Goal: Find specific page/section: Find specific page/section

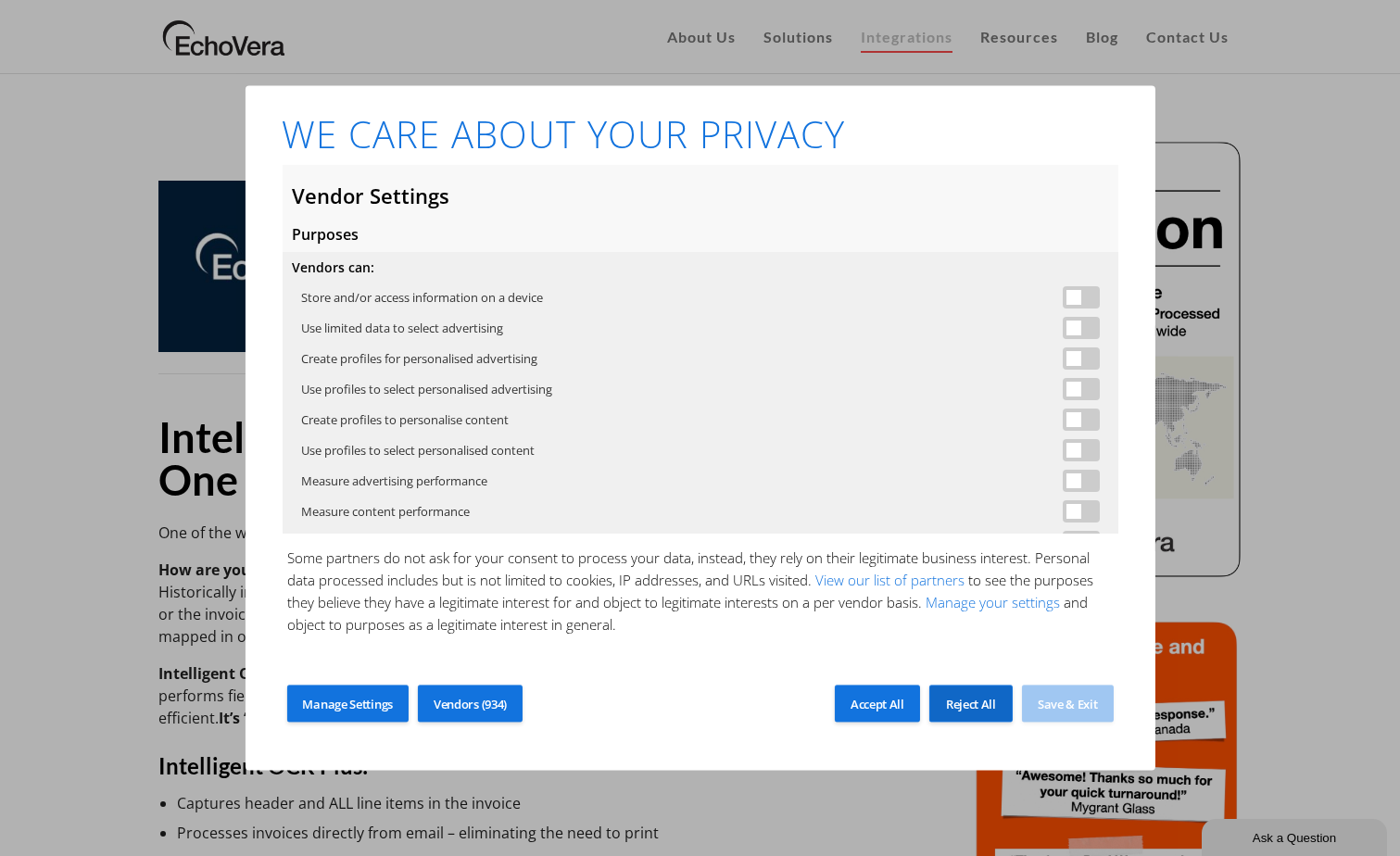
click at [963, 695] on div "Reject All" at bounding box center [971, 703] width 83 height 37
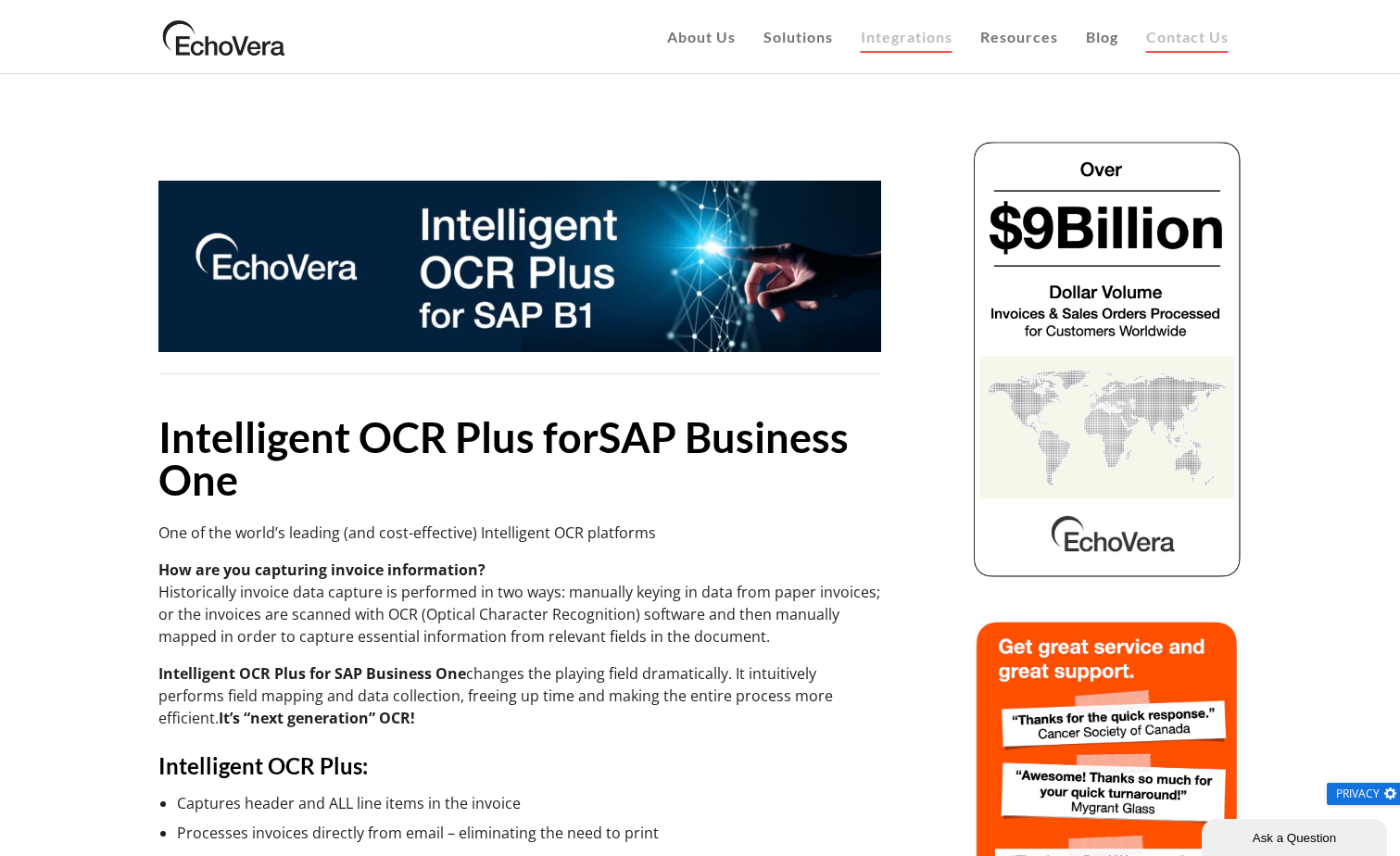
click at [1185, 43] on span "Contact Us" at bounding box center [1187, 36] width 82 height 18
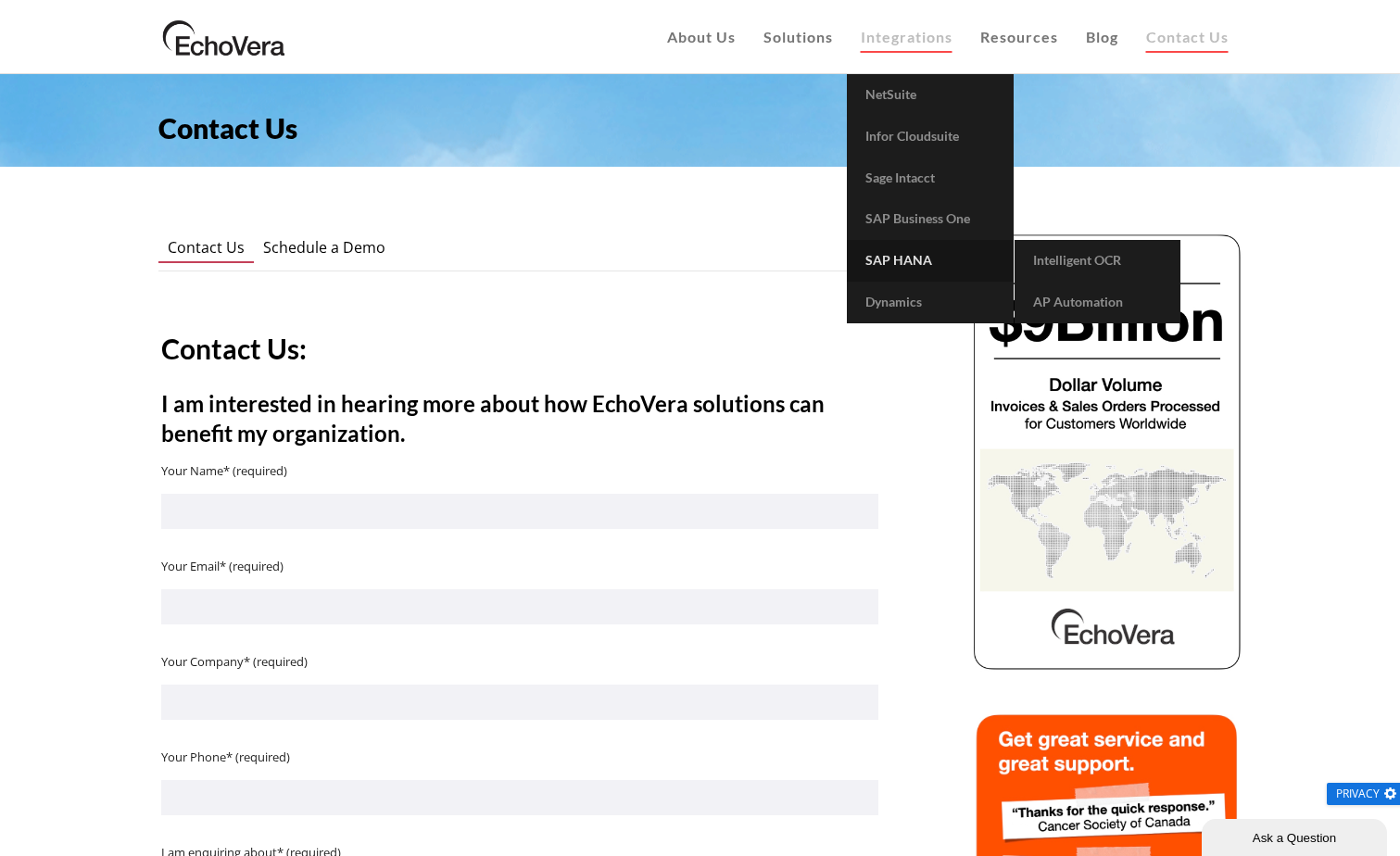
click at [916, 253] on span "SAP HANA" at bounding box center [899, 260] width 66 height 16
click at [1088, 260] on span "Intelligent OCR" at bounding box center [1077, 260] width 88 height 16
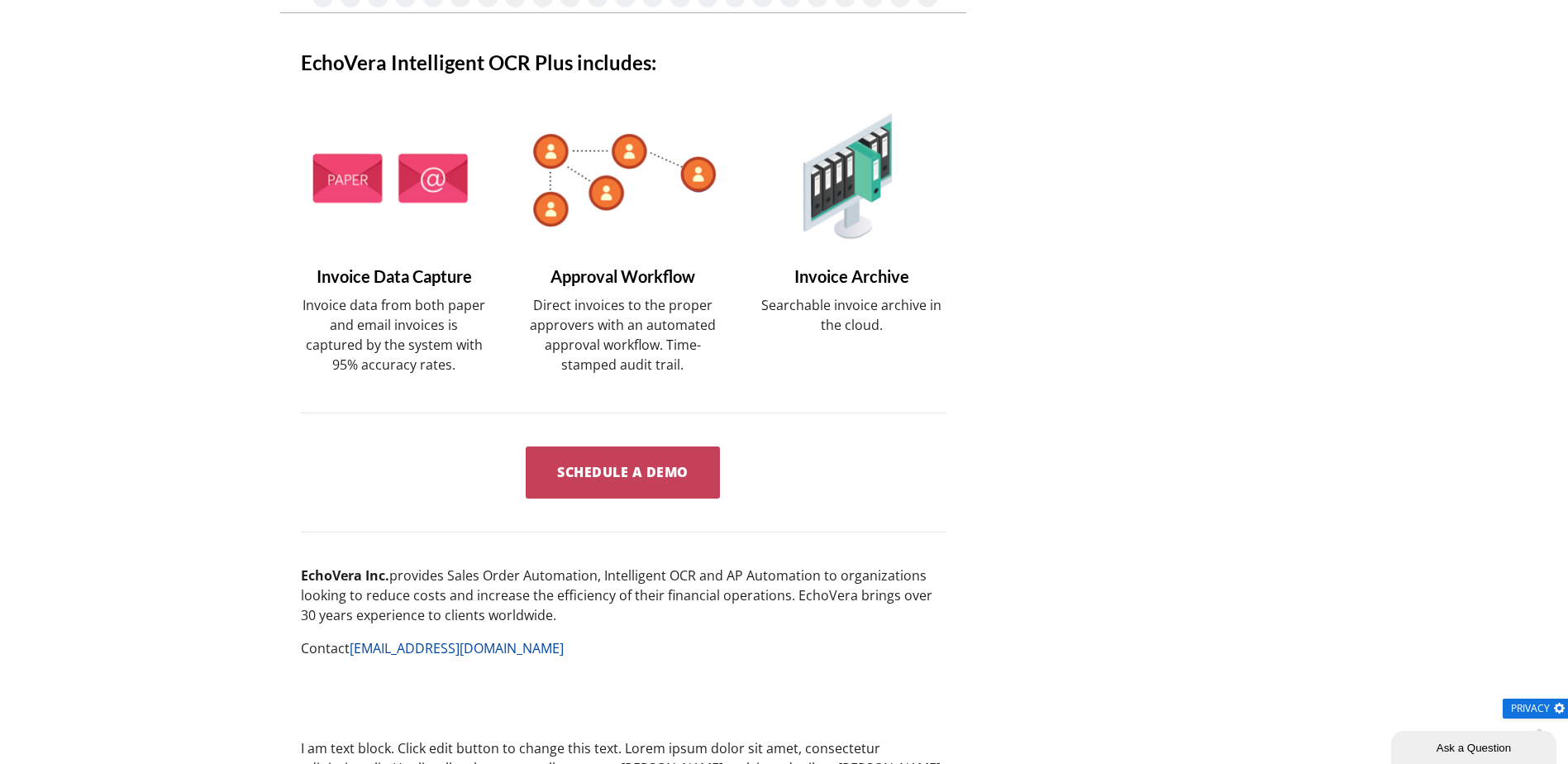
scroll to position [1491, 0]
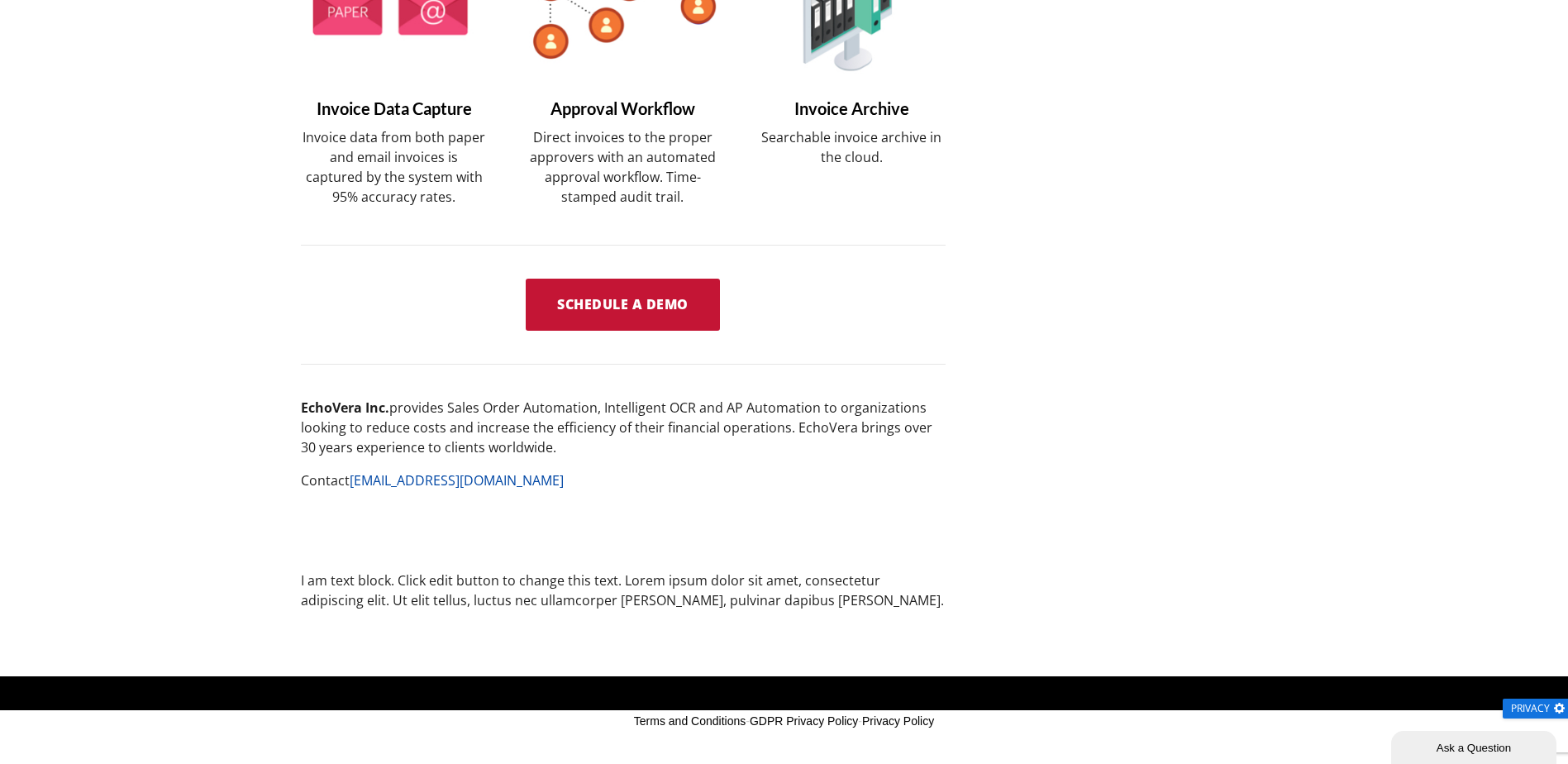
click at [690, 300] on link "Schedule a Demo" at bounding box center [622, 305] width 195 height 53
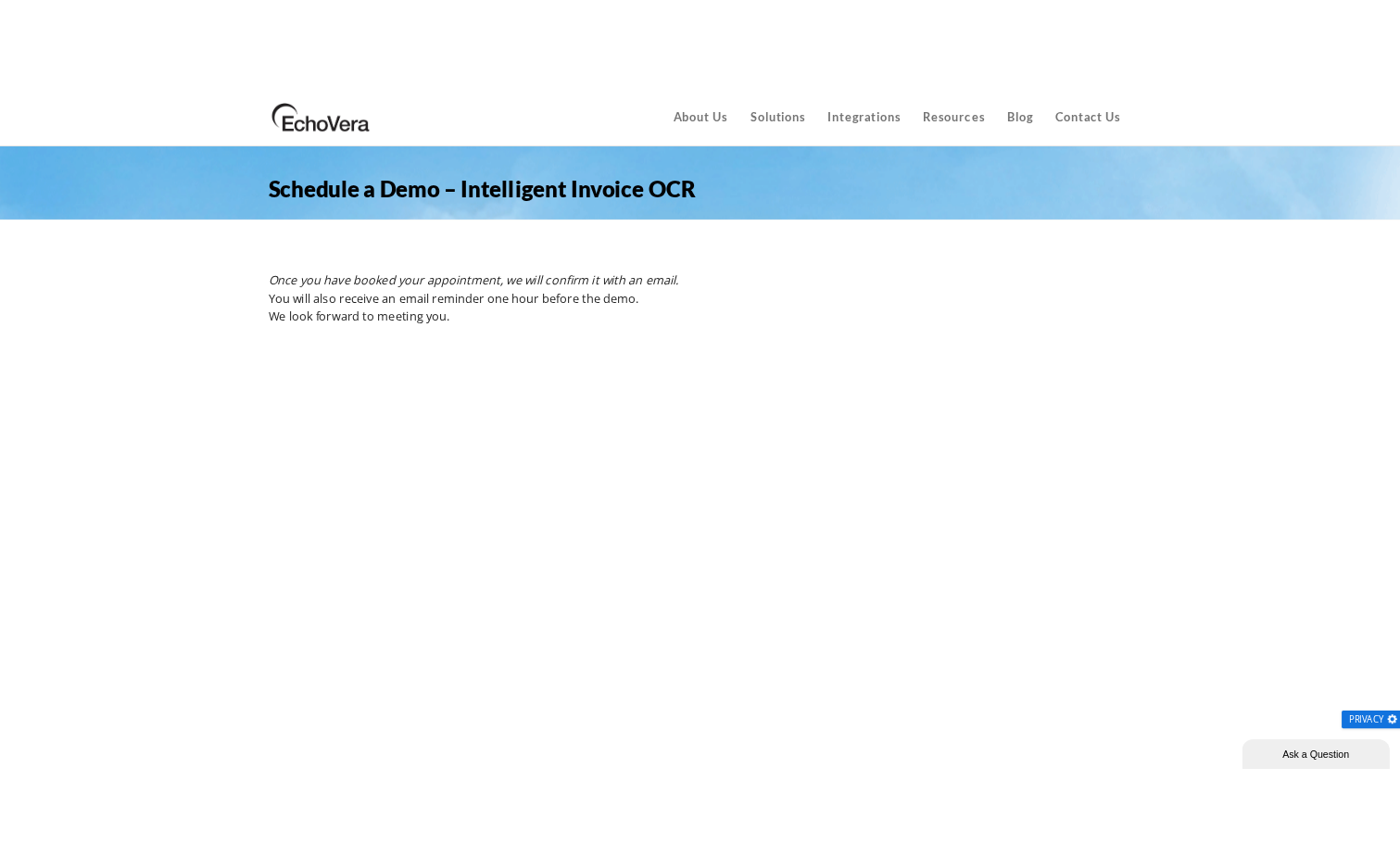
scroll to position [247, 0]
